Goal: Transaction & Acquisition: Purchase product/service

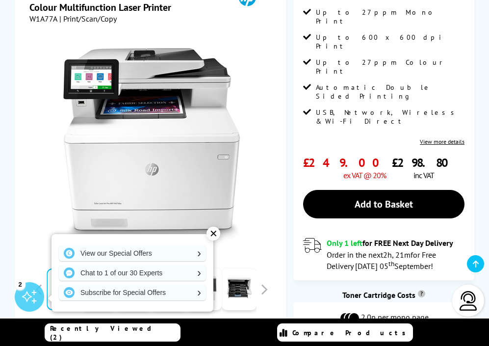
scroll to position [224, 0]
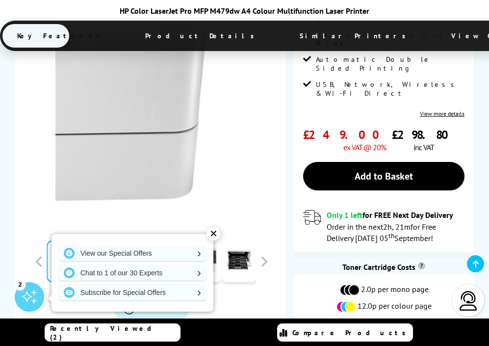
click at [236, 175] on img at bounding box center [151, 116] width 192 height 192
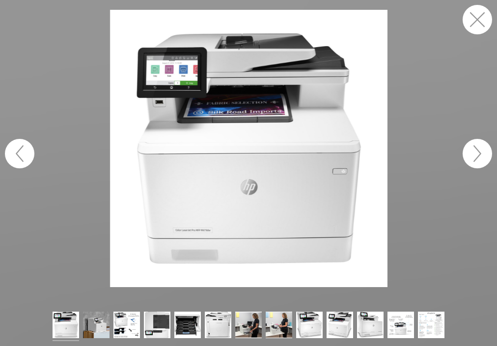
click at [483, 147] on button "button" at bounding box center [476, 153] width 29 height 29
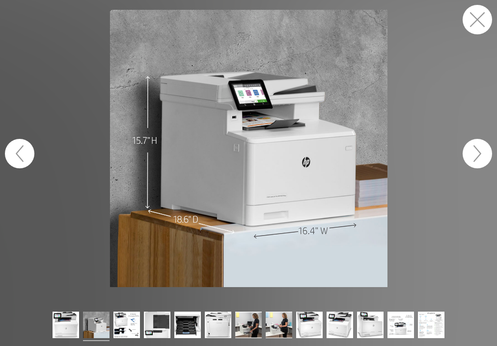
click at [479, 12] on button "button" at bounding box center [476, 19] width 29 height 29
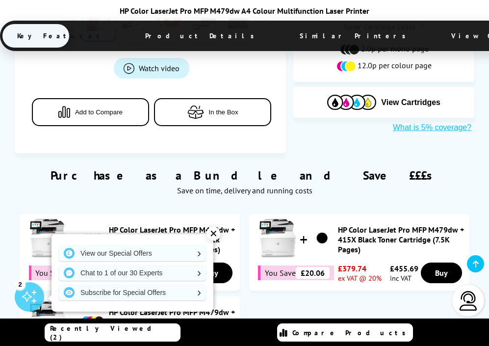
scroll to position [574, 0]
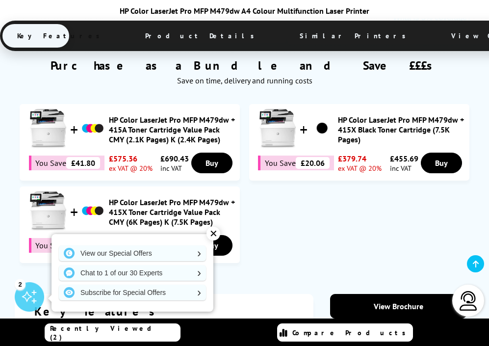
click at [213, 234] on div "✕" at bounding box center [214, 234] width 14 height 14
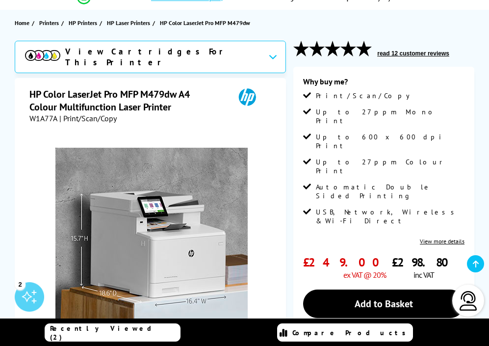
scroll to position [117, 0]
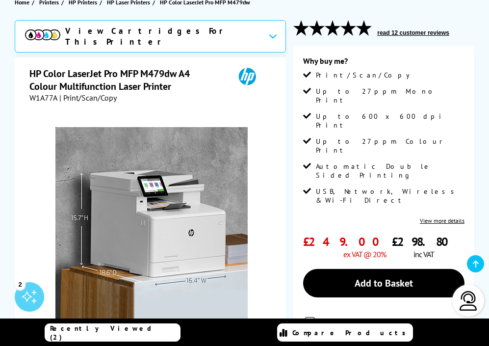
click at [455, 217] on link "View more details" at bounding box center [442, 220] width 45 height 7
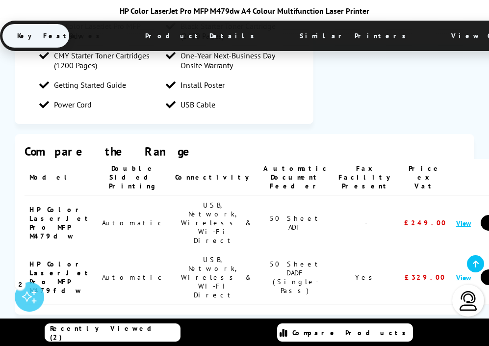
scroll to position [1258, 0]
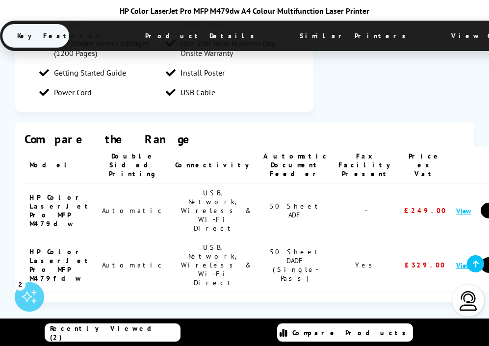
click at [456, 261] on link "View" at bounding box center [463, 265] width 15 height 9
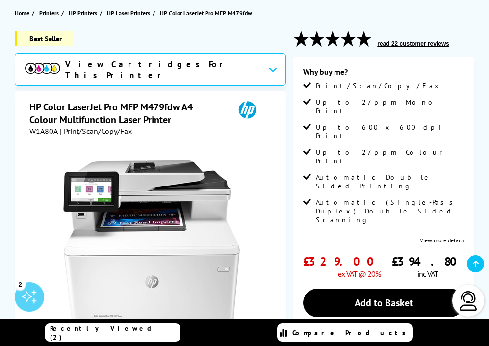
scroll to position [90, 0]
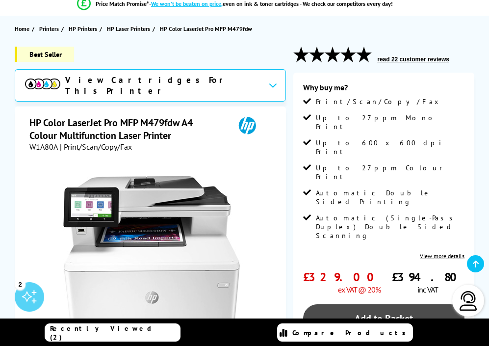
click at [355, 304] on link "Add to Basket" at bounding box center [383, 318] width 161 height 28
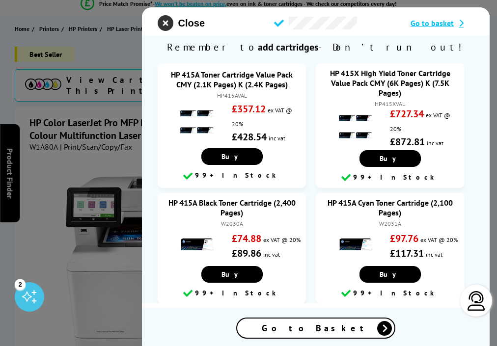
click at [171, 18] on icon "close modal" at bounding box center [165, 23] width 16 height 16
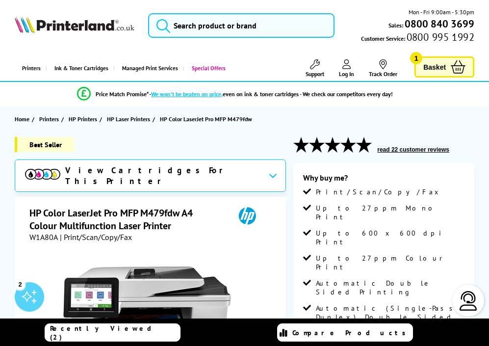
scroll to position [0, 0]
click at [427, 70] on span "Basket" at bounding box center [434, 66] width 23 height 13
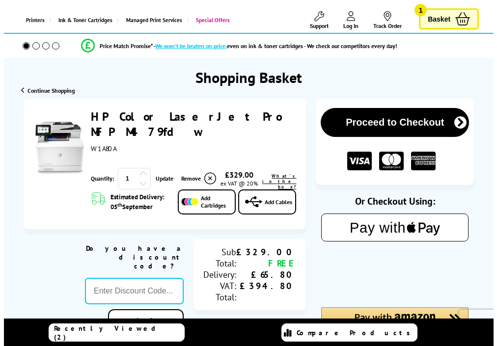
scroll to position [48, 0]
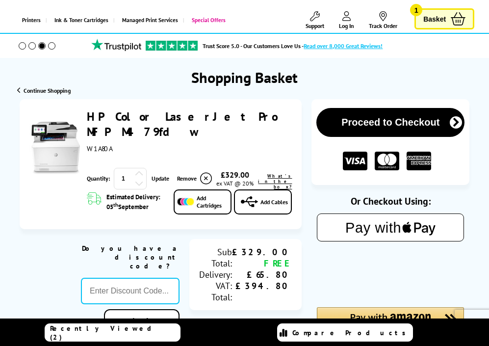
click at [200, 189] on link "Add Cartridges" at bounding box center [203, 201] width 58 height 25
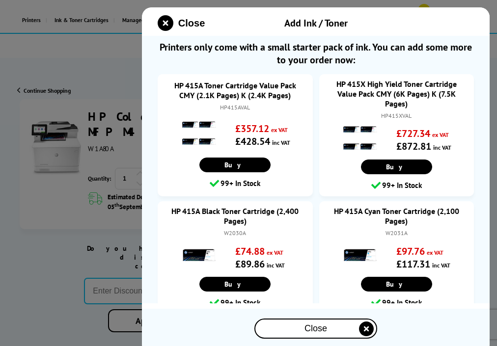
scroll to position [0, 0]
click at [61, 189] on div at bounding box center [248, 173] width 497 height 346
click at [168, 23] on icon "close modal" at bounding box center [165, 23] width 16 height 16
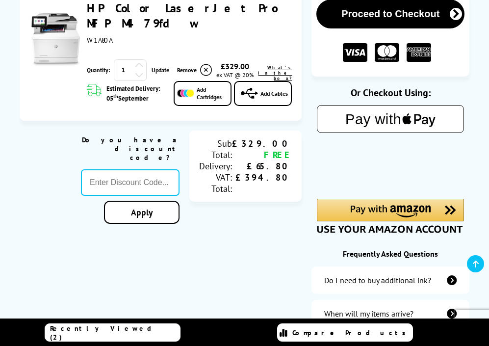
scroll to position [355, 0]
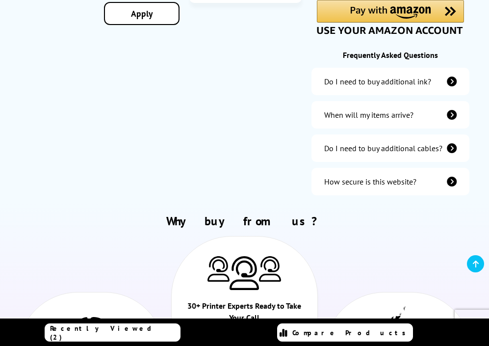
click at [455, 148] on icon "additional-cables" at bounding box center [452, 148] width 10 height 10
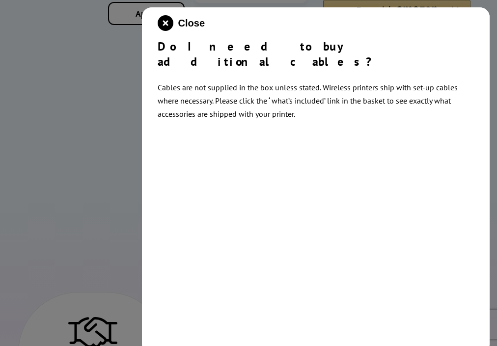
click at [117, 130] on div at bounding box center [248, 173] width 497 height 346
click at [164, 27] on icon "close modal" at bounding box center [165, 23] width 16 height 16
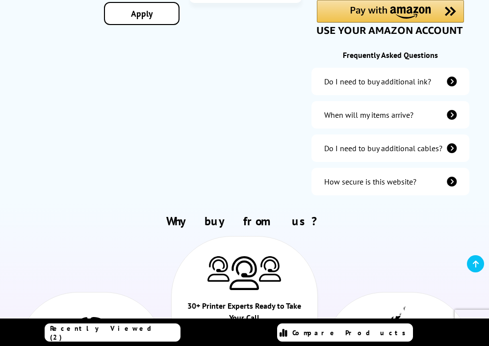
click at [389, 85] on div "Do I need to buy additional ink?" at bounding box center [377, 82] width 107 height 10
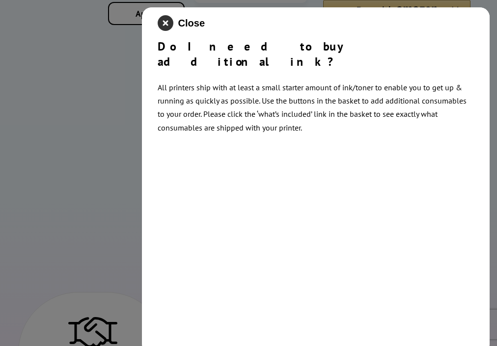
click at [170, 28] on icon "close modal" at bounding box center [165, 23] width 16 height 16
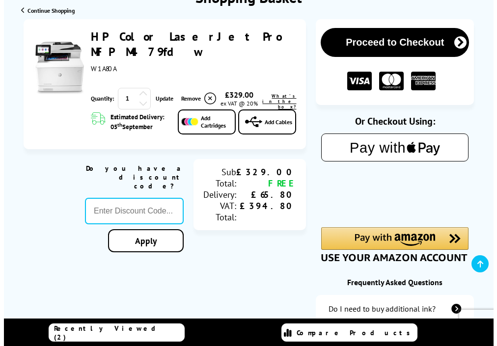
scroll to position [131, 0]
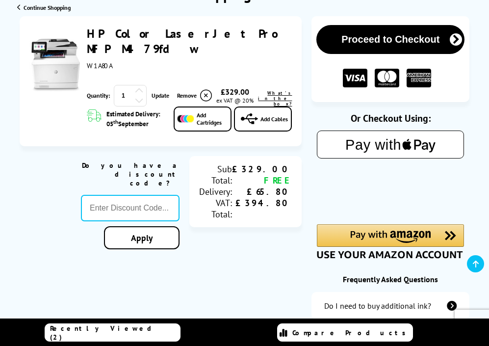
click at [191, 115] on img at bounding box center [185, 119] width 17 height 8
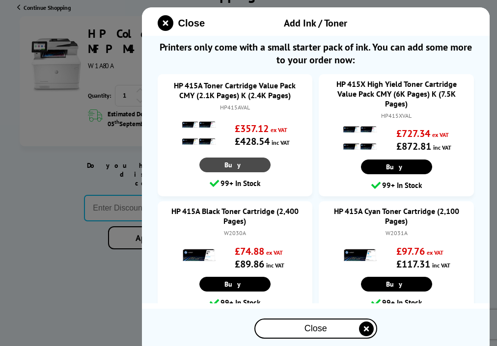
click at [247, 171] on link "Buy" at bounding box center [234, 164] width 71 height 15
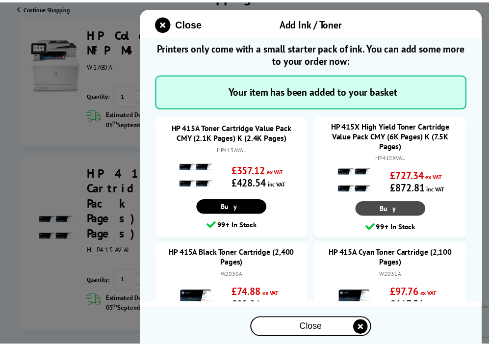
scroll to position [102, 0]
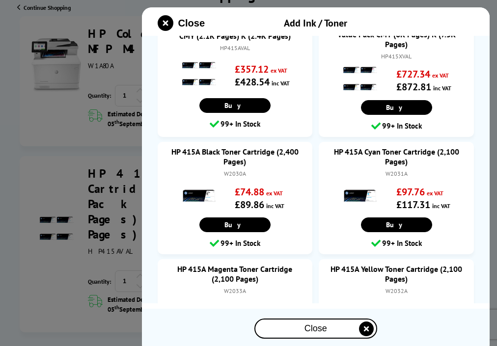
click at [297, 327] on div "Close" at bounding box center [315, 328] width 121 height 18
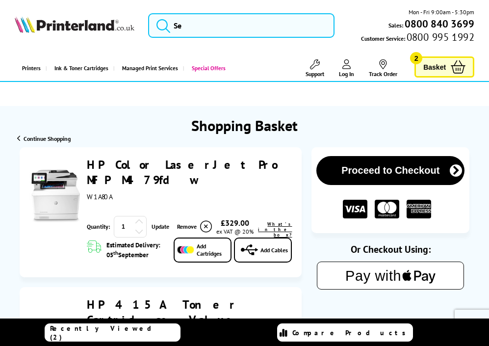
scroll to position [0, 0]
click at [440, 67] on span "Basket" at bounding box center [434, 66] width 23 height 13
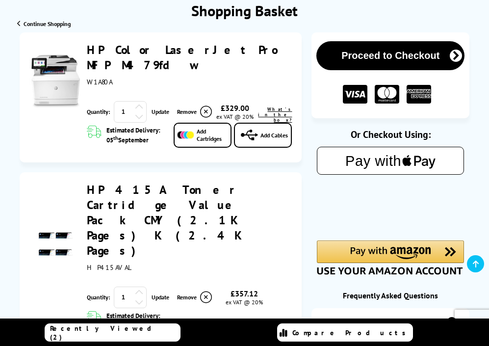
scroll to position [115, 0]
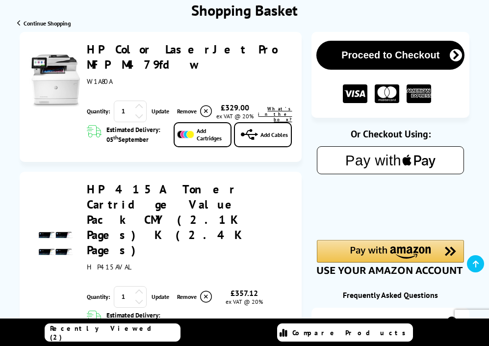
click at [418, 55] on button "Proceed to Checkout" at bounding box center [390, 55] width 148 height 29
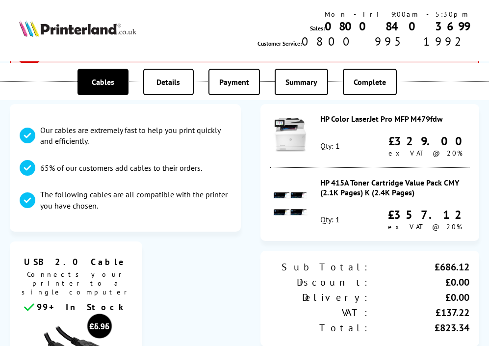
scroll to position [89, 0]
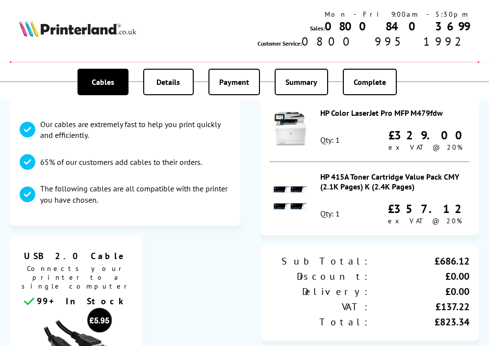
click at [466, 194] on div "HP 415A Toner Cartridge Value Pack CMY (2.1K Pages) K (2.4K Pages) Qty: 1 £357.…" at bounding box center [394, 198] width 149 height 53
click at [440, 186] on div "HP 415A Toner Cartridge Value Pack CMY (2.1K Pages) K (2.4K Pages)" at bounding box center [394, 182] width 149 height 20
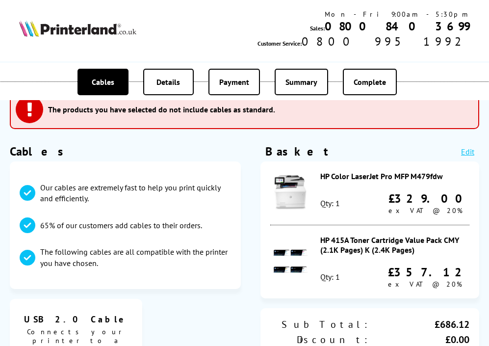
scroll to position [33, 0]
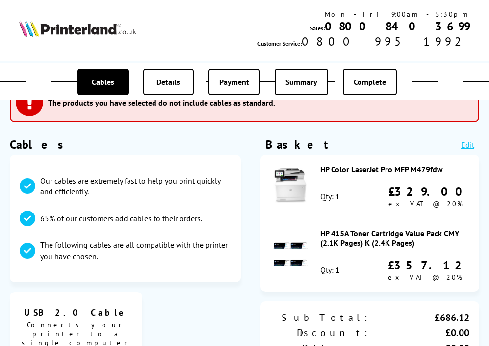
click at [473, 144] on link "Edit" at bounding box center [467, 145] width 13 height 10
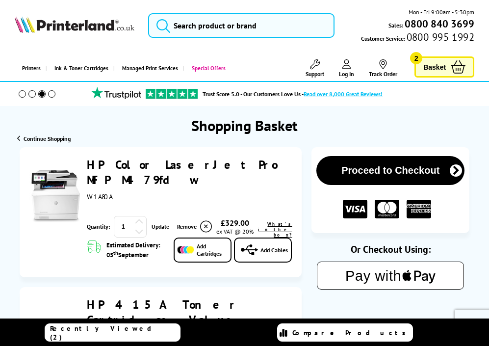
click at [428, 66] on span "Basket" at bounding box center [434, 66] width 23 height 13
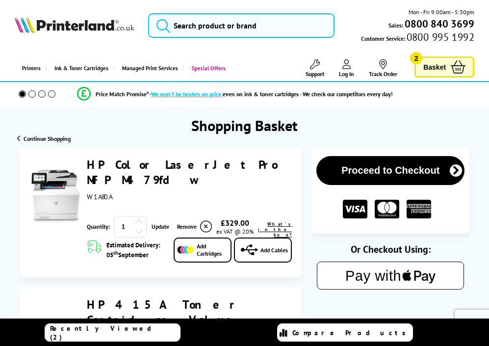
click at [441, 68] on span "Basket" at bounding box center [434, 66] width 23 height 13
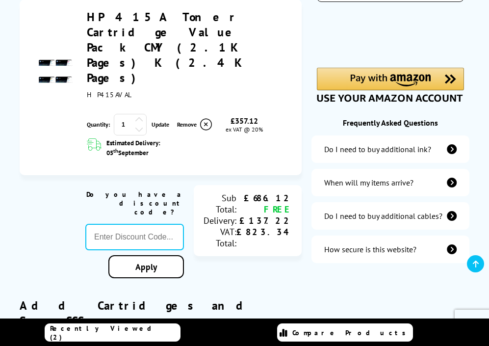
scroll to position [298, 0]
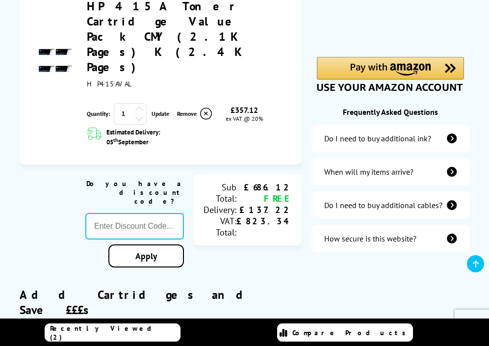
click at [201, 108] on icon at bounding box center [206, 114] width 12 height 12
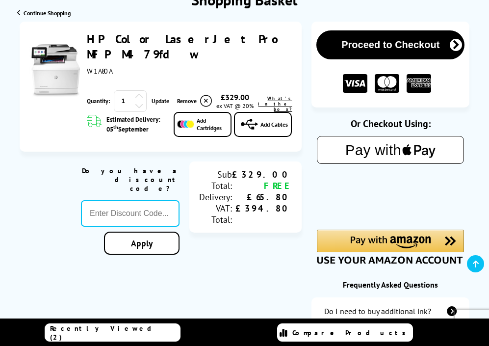
scroll to position [123, 0]
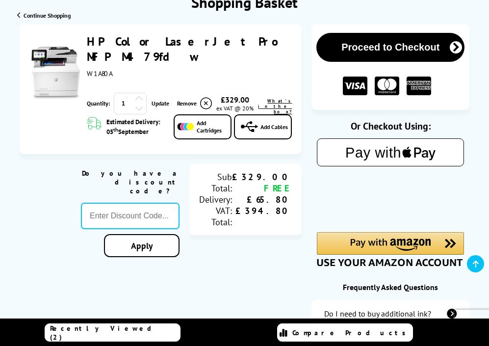
click at [440, 41] on button "Proceed to Checkout" at bounding box center [390, 47] width 148 height 29
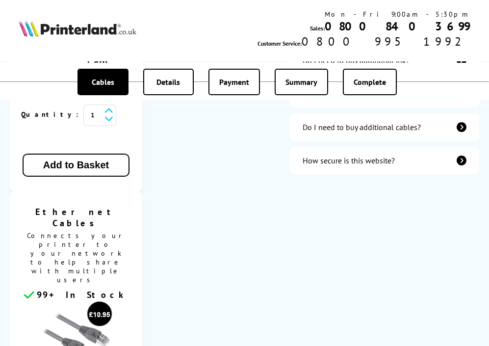
scroll to position [403, 0]
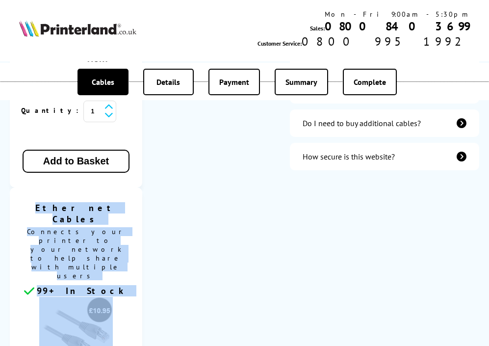
drag, startPoint x: 237, startPoint y: 277, endPoint x: 237, endPoint y: 180, distance: 96.7
click at [237, 180] on ul "USB 2.0 Cable Connects your printer to a single computer 99+ In Stock Length: U…" at bounding box center [140, 206] width 261 height 570
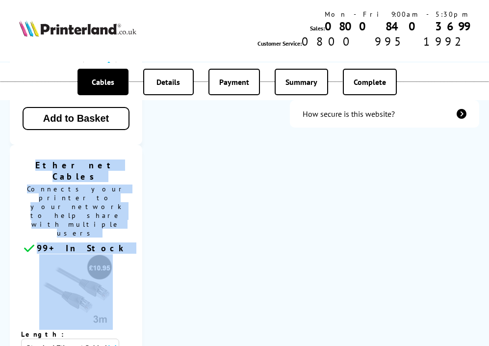
click at [237, 180] on ul "USB 2.0 Cable Connects your printer to a single computer 99+ In Stock Length: U…" at bounding box center [140, 164] width 261 height 570
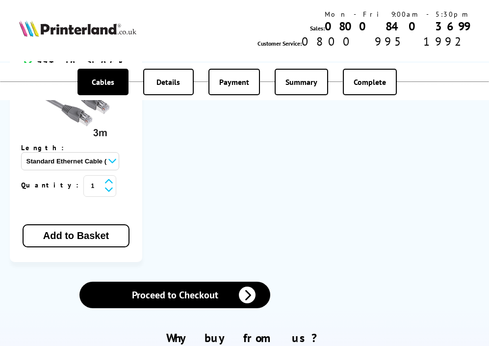
scroll to position [672, 0]
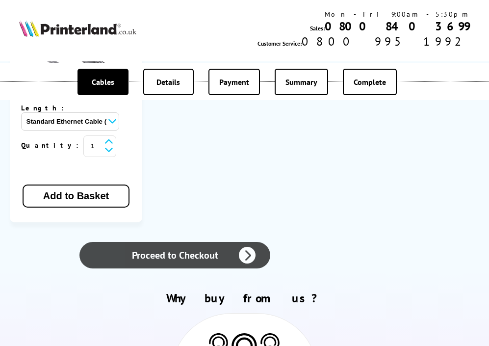
click at [237, 242] on link "Proceed to Checkout" at bounding box center [174, 255] width 191 height 26
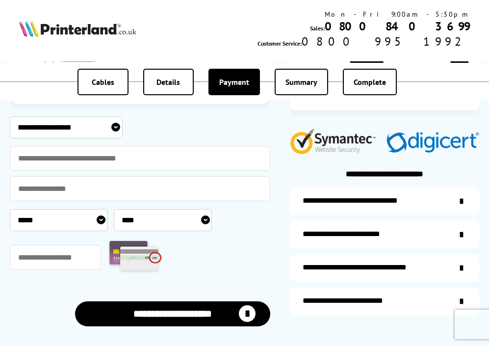
scroll to position [186, 0]
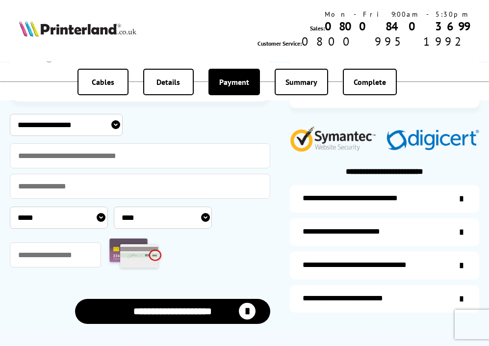
select select "**********"
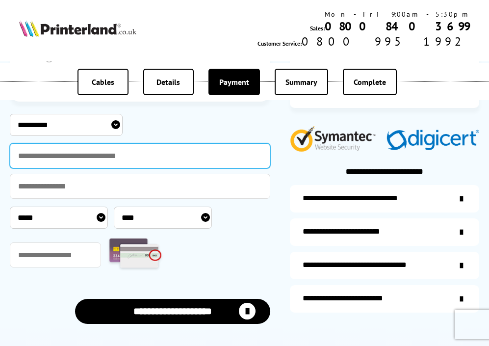
click at [123, 150] on input "text" at bounding box center [140, 155] width 261 height 25
type input "**********"
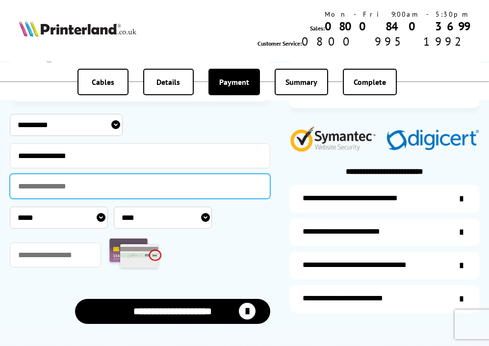
click at [91, 187] on input "text" at bounding box center [140, 186] width 261 height 25
click at [23, 187] on input "**" at bounding box center [140, 186] width 261 height 25
click at [43, 183] on input "***" at bounding box center [140, 186] width 261 height 25
type input "**********"
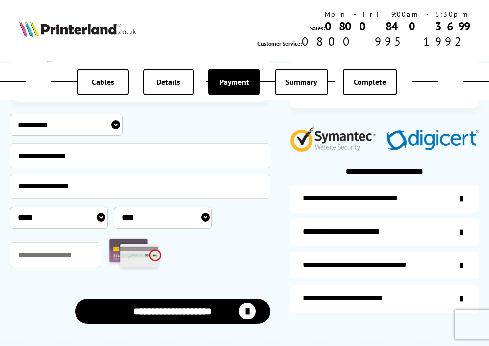
select select "*"
select select "****"
click at [76, 255] on input "text" at bounding box center [55, 254] width 91 height 25
type input "***"
click at [149, 310] on button "**********" at bounding box center [172, 311] width 195 height 25
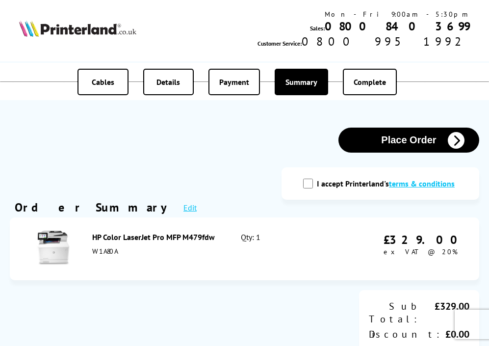
click at [309, 179] on input "I accept Printerland's terms & conditions" at bounding box center [308, 184] width 10 height 10
checkbox input "true"
click at [431, 144] on button "Place Order" at bounding box center [409, 140] width 141 height 25
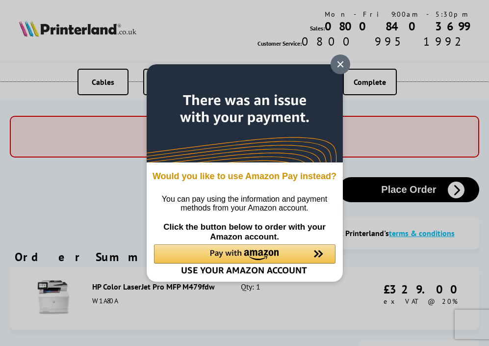
click at [344, 63] on icon at bounding box center [341, 64] width 8 height 8
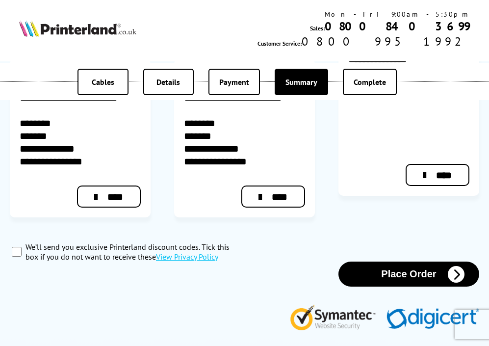
scroll to position [446, 0]
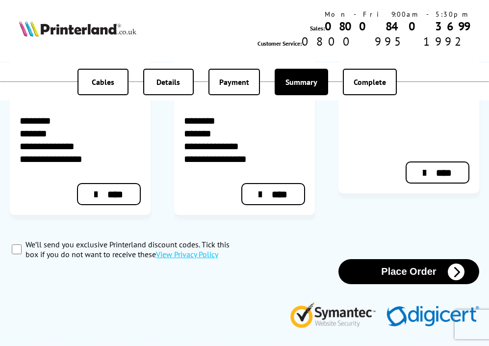
click at [392, 259] on button "Place Order" at bounding box center [409, 271] width 141 height 25
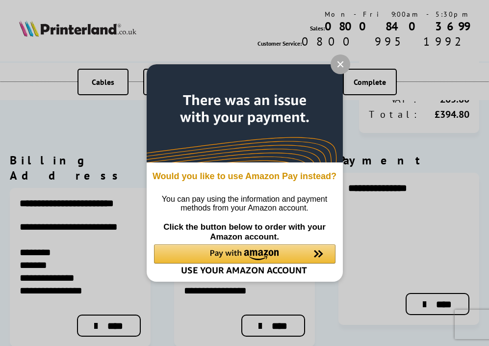
scroll to position [316, 0]
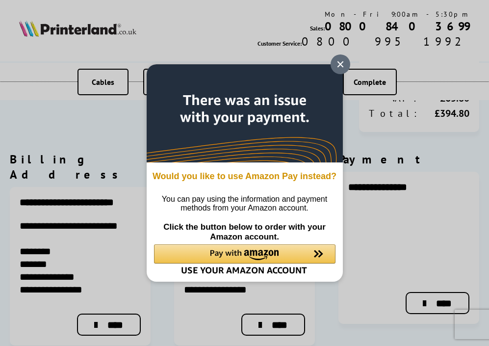
click at [344, 60] on icon at bounding box center [341, 64] width 8 height 8
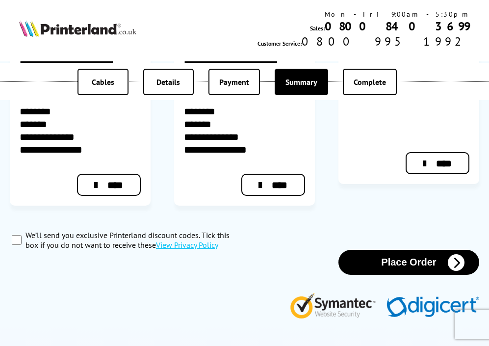
scroll to position [459, 0]
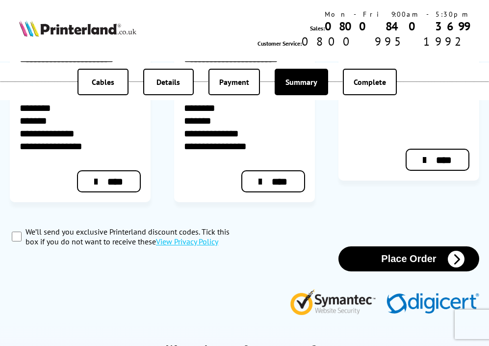
click at [395, 246] on button "Place Order" at bounding box center [409, 258] width 141 height 25
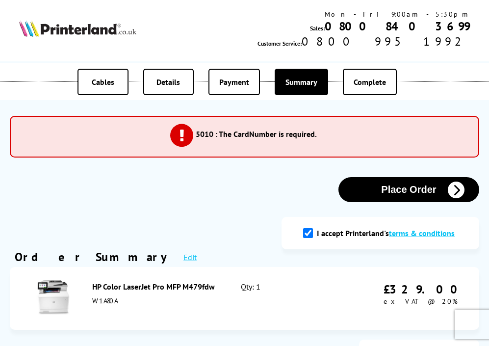
scroll to position [5, 0]
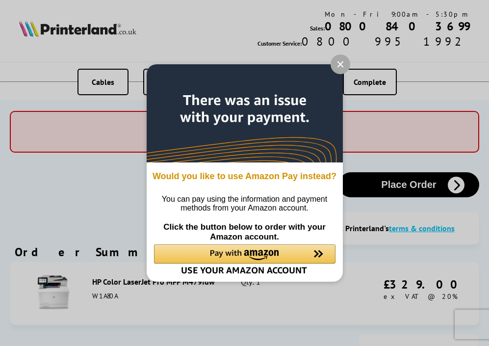
click at [237, 80] on span "Payment" at bounding box center [234, 82] width 30 height 10
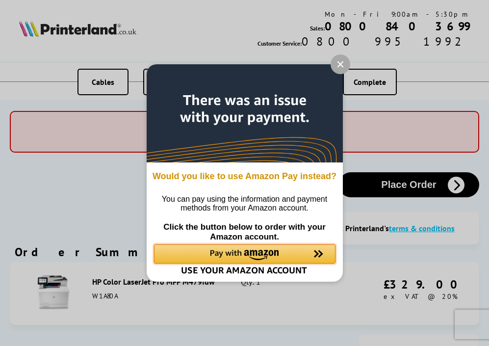
click at [235, 256] on img "Amazon Pay - Use your Amazon account" at bounding box center [244, 255] width 69 height 11
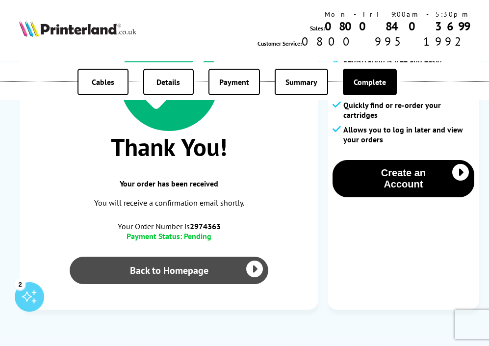
scroll to position [131, 0]
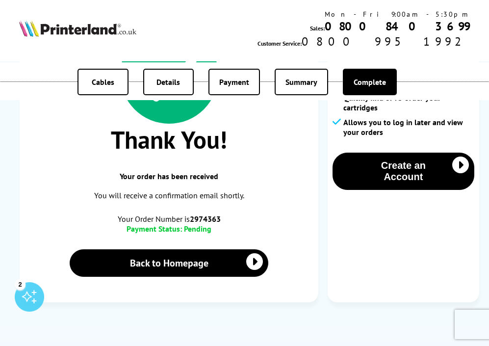
click at [245, 13] on div "Mon - Fri 9:00am - 5:30pm Sales: 0800 840 3699 Customer Service: 0800 995 1992" at bounding box center [244, 29] width 479 height 49
